Goal: Task Accomplishment & Management: Manage account settings

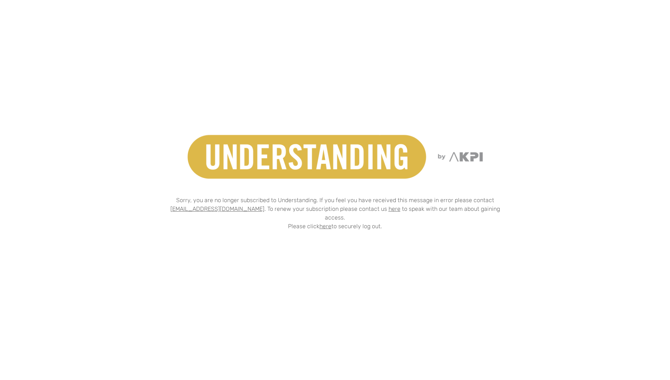
drag, startPoint x: 323, startPoint y: 217, endPoint x: 328, endPoint y: 199, distance: 19.0
click at [323, 223] on link "here" at bounding box center [325, 226] width 12 height 7
click at [389, 210] on link "here" at bounding box center [395, 208] width 12 height 7
click at [322, 223] on link "here" at bounding box center [325, 226] width 12 height 7
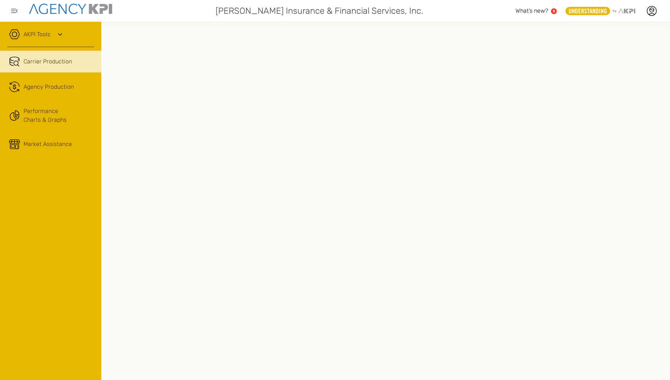
click at [185, 377] on div at bounding box center [385, 201] width 569 height 358
click at [653, 10] on icon at bounding box center [651, 10] width 11 height 11
click at [624, 71] on li "Log Out" at bounding box center [621, 74] width 81 height 19
click at [648, 8] on icon at bounding box center [651, 10] width 11 height 11
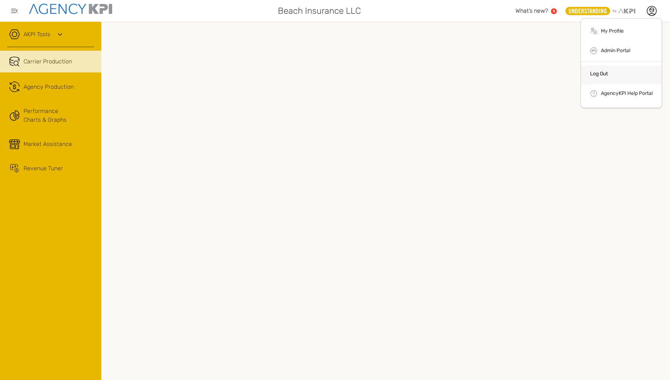
click at [609, 70] on li "Log Out" at bounding box center [621, 74] width 81 height 19
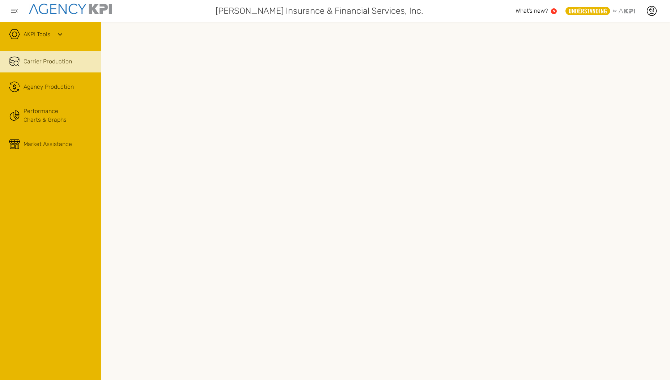
click at [520, 29] on iframe at bounding box center [386, 200] width 554 height 343
click at [653, 14] on icon at bounding box center [651, 10] width 11 height 11
click at [605, 69] on li "Log Out" at bounding box center [621, 74] width 81 height 19
click at [648, 9] on icon at bounding box center [651, 10] width 9 height 9
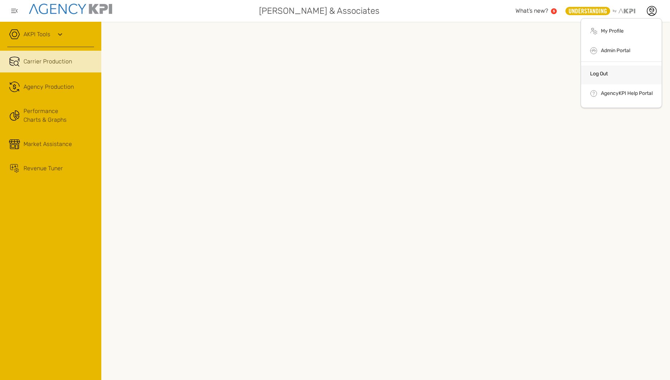
click at [615, 69] on li "Log Out" at bounding box center [621, 74] width 81 height 19
